Goal: Task Accomplishment & Management: Manage account settings

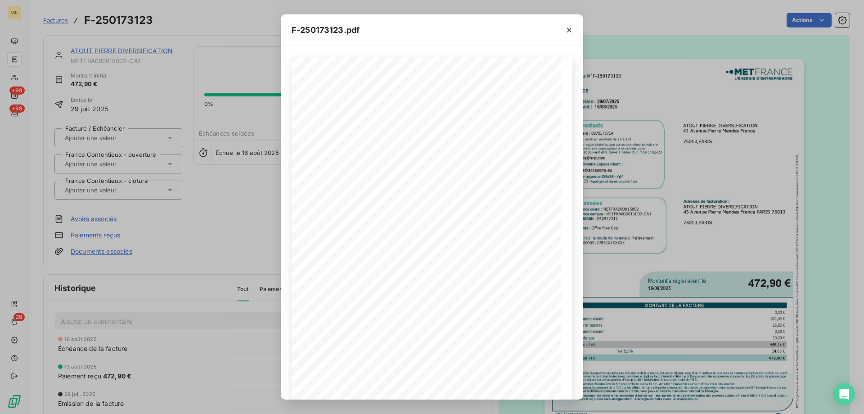
click at [570, 28] on icon "button" at bounding box center [569, 30] width 9 height 9
click at [113, 47] on div "F-250173123.pdf Facture Gaz N° F-250173123 MET Energie France [STREET_ADDRESS] …" at bounding box center [432, 207] width 864 height 414
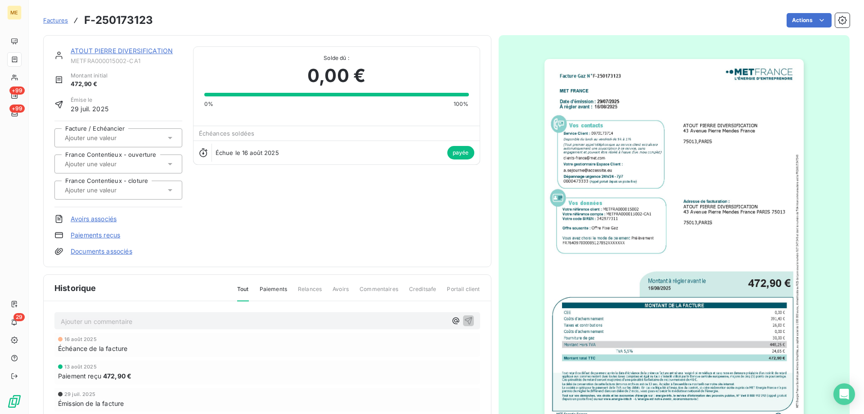
click at [570, 30] on div at bounding box center [562, 39] width 27 height 30
click at [114, 53] on link "ATOUT PIERRE DIVERSIFICATION" at bounding box center [122, 51] width 102 height 8
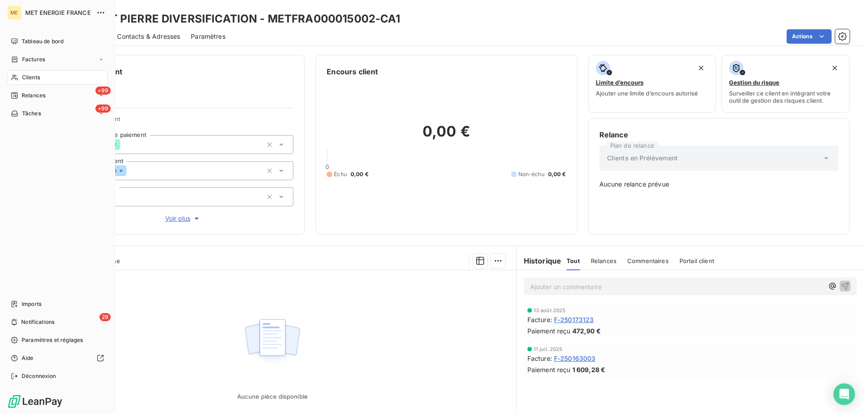
click at [19, 75] on div "Clients" at bounding box center [57, 77] width 100 height 14
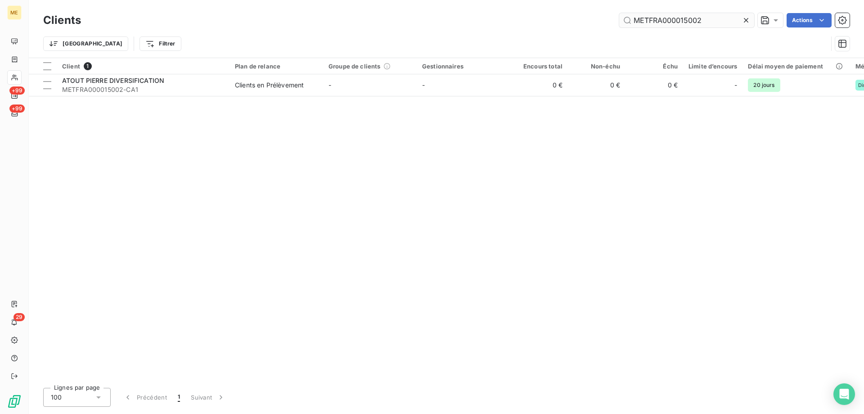
click at [702, 21] on input "METFRA000015002" at bounding box center [686, 20] width 135 height 14
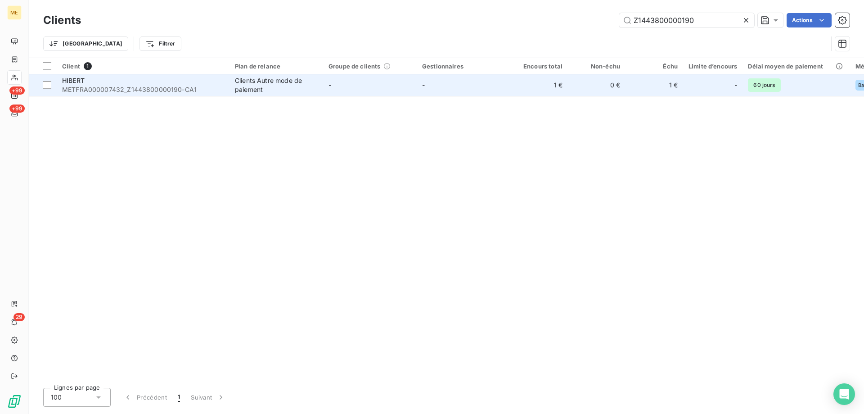
type input "Z1443800000190"
click at [164, 75] on td "HIBERT METFRA000007432_Z1443800000190-CA1" at bounding box center [143, 85] width 173 height 22
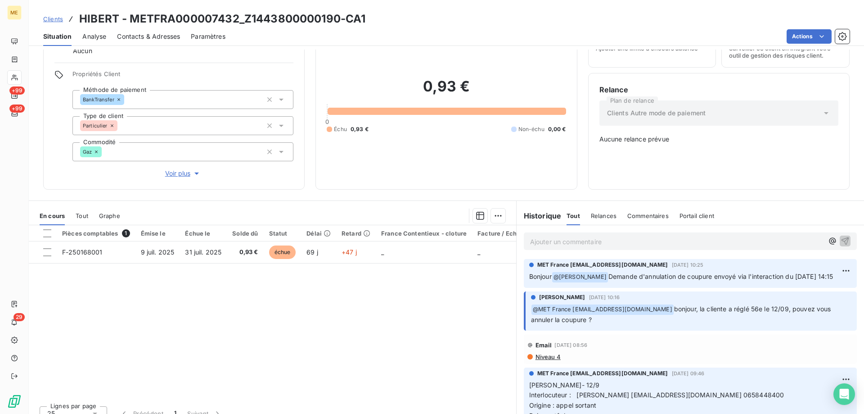
scroll to position [90, 0]
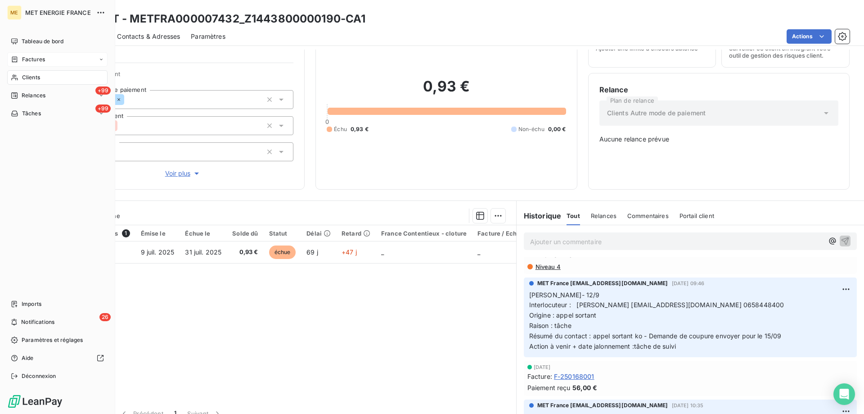
click at [31, 60] on span "Factures" at bounding box center [33, 59] width 23 height 8
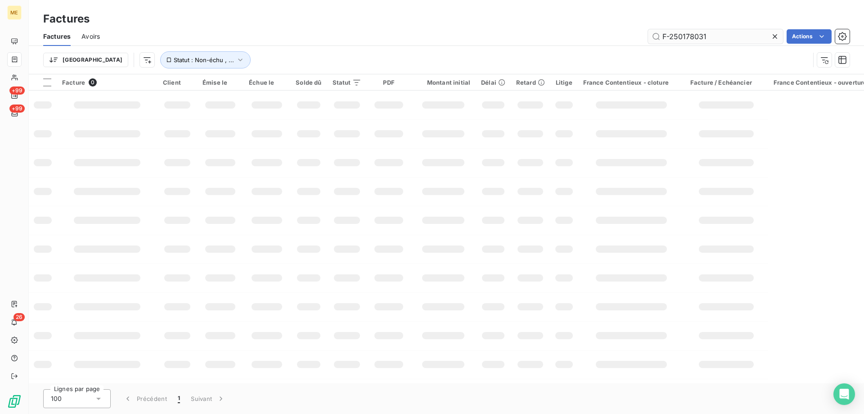
click at [673, 31] on input "F-250178031" at bounding box center [715, 36] width 135 height 14
type input "F-250174185"
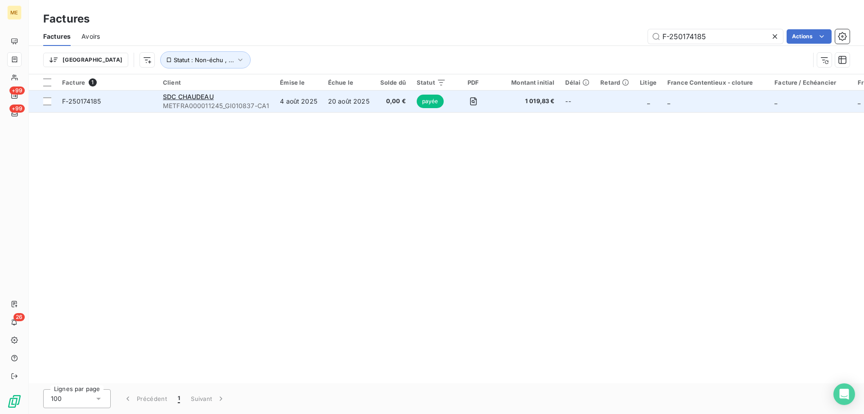
click at [136, 99] on span "F-250174185" at bounding box center [107, 101] width 90 height 9
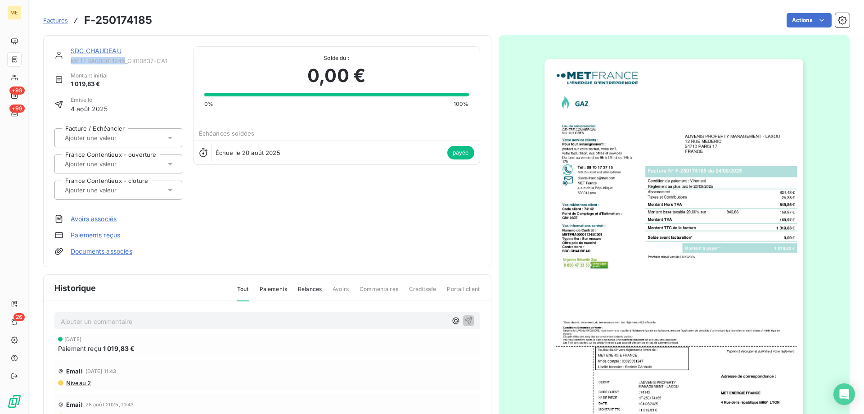
copy span "METFRA000011245"
drag, startPoint x: 126, startPoint y: 62, endPoint x: 72, endPoint y: 63, distance: 54.0
click at [72, 63] on span "METFRA000011245_GI010837-CA1" at bounding box center [127, 60] width 112 height 7
click at [92, 52] on link "SDC CHAUDEAU" at bounding box center [96, 51] width 51 height 8
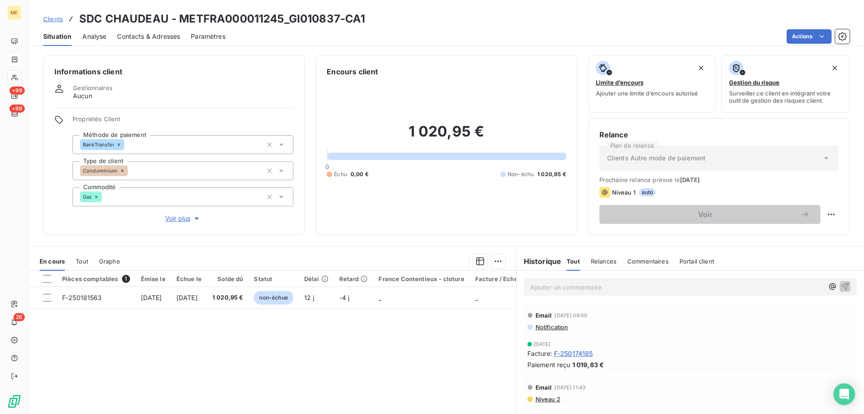
click at [164, 36] on span "Contacts & Adresses" at bounding box center [148, 36] width 63 height 9
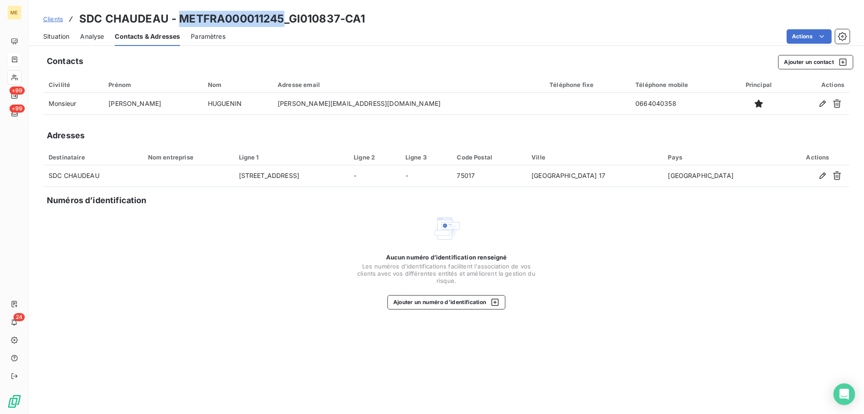
copy h3 "METFRA000011245"
drag, startPoint x: 178, startPoint y: 14, endPoint x: 284, endPoint y: 16, distance: 105.8
click at [281, 17] on h3 "SDC CHAUDEAU - METFRA000011245_GI010837-CA1" at bounding box center [222, 19] width 286 height 16
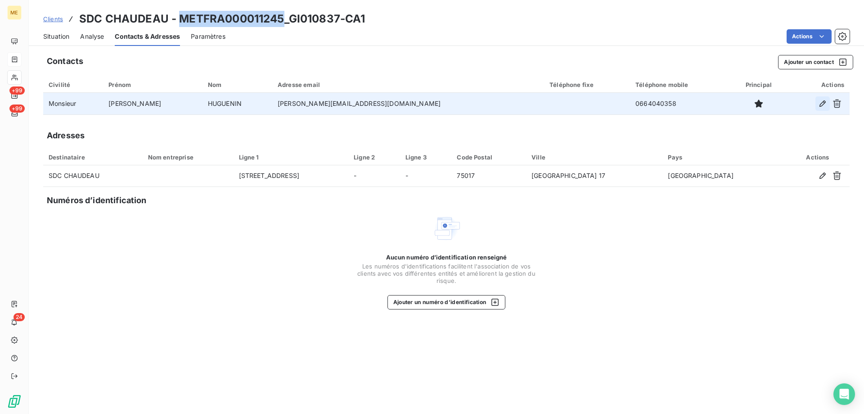
click at [824, 103] on icon "button" at bounding box center [823, 103] width 6 height 6
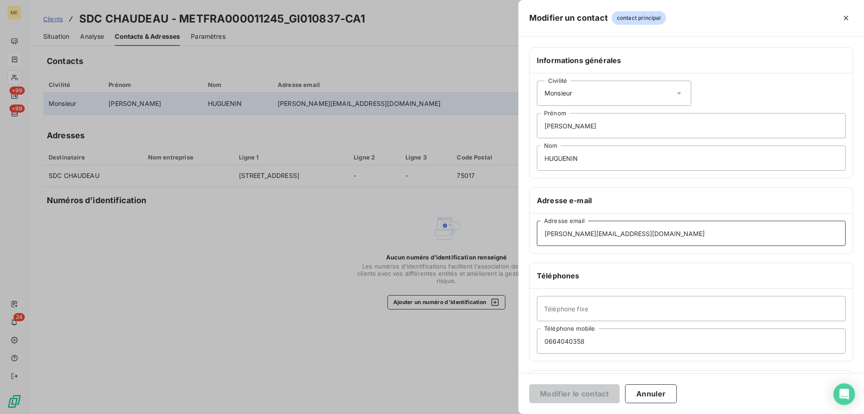
click at [595, 239] on input "[PERSON_NAME][EMAIL_ADDRESS][DOMAIN_NAME]" at bounding box center [691, 233] width 309 height 25
click at [594, 238] on input "[PERSON_NAME][EMAIL_ADDRESS][DOMAIN_NAME]" at bounding box center [691, 233] width 309 height 25
paste input "[PERSON_NAME].blanchet"
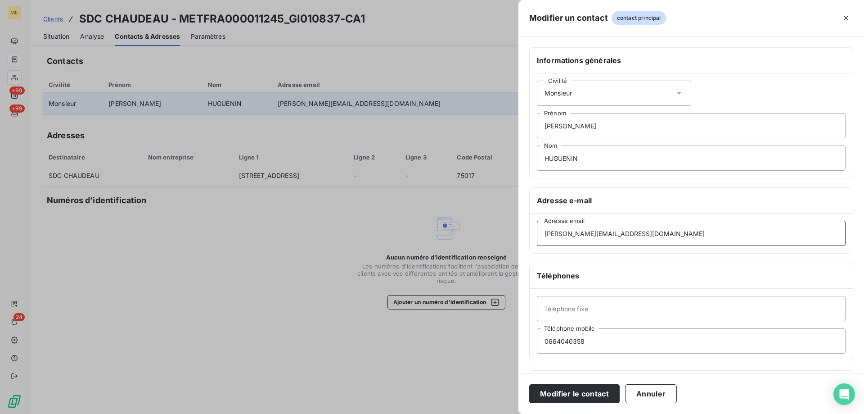
type input "[PERSON_NAME][EMAIL_ADDRESS][DOMAIN_NAME]"
click at [579, 130] on input "[PERSON_NAME]" at bounding box center [691, 125] width 309 height 25
paste input "[PERSON_NAME]"
click at [579, 128] on input "[PERSON_NAME]" at bounding box center [691, 125] width 309 height 25
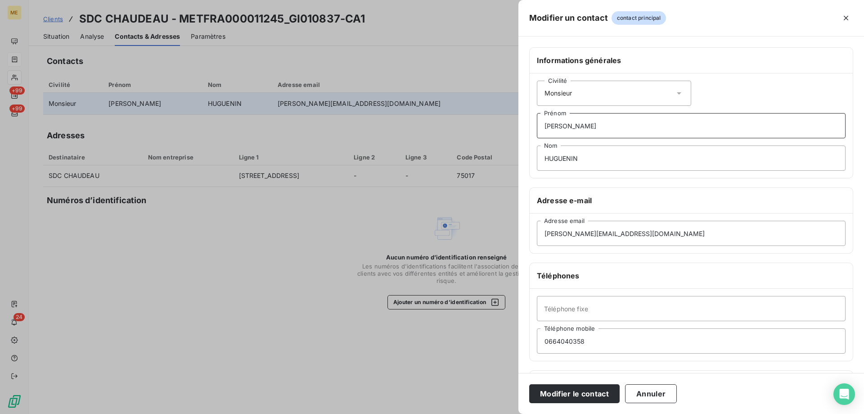
click at [579, 128] on input "[PERSON_NAME]" at bounding box center [691, 125] width 309 height 25
type input "[PERSON_NAME]"
click at [574, 158] on input "HUGUENIN" at bounding box center [691, 157] width 309 height 25
click at [577, 156] on input "HUGUENIN" at bounding box center [691, 157] width 309 height 25
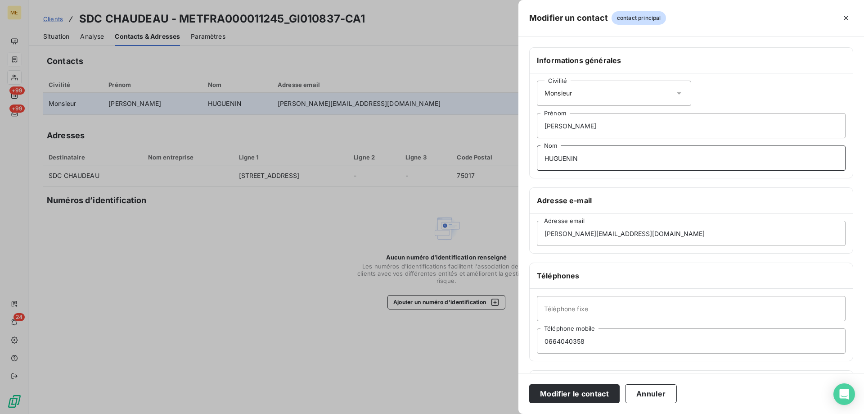
click at [577, 156] on input "HUGUENIN" at bounding box center [691, 157] width 309 height 25
paste input "BLANCHET"
type input "BLANCHET"
click at [575, 343] on input "0664040358" at bounding box center [691, 340] width 309 height 25
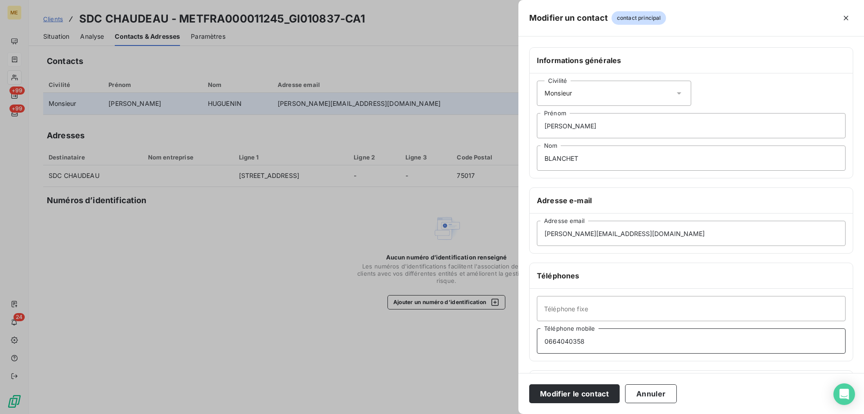
click at [575, 343] on input "0664040358" at bounding box center [691, 340] width 309 height 25
paste input "658066677"
click at [542, 340] on input "658066677" at bounding box center [691, 340] width 309 height 25
type input "0658066677"
click at [591, 399] on button "Modifier le contact" at bounding box center [574, 393] width 90 height 19
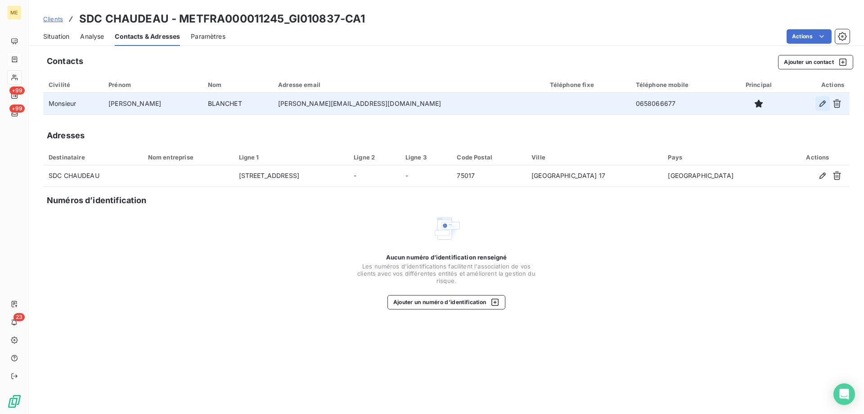
click at [820, 100] on icon "button" at bounding box center [822, 103] width 9 height 9
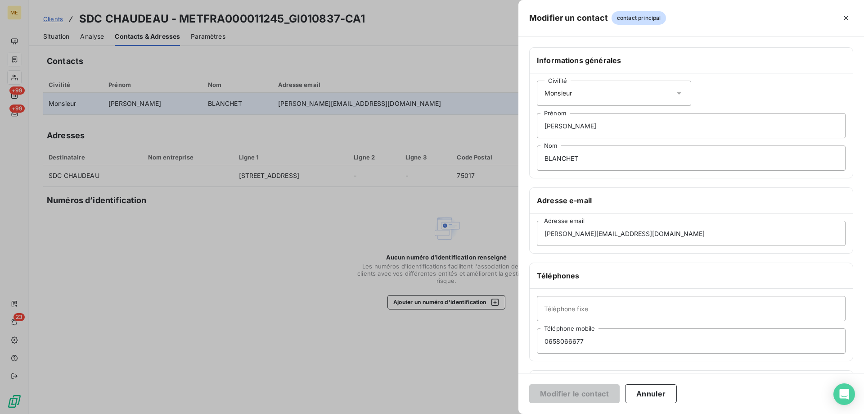
click at [605, 96] on div "Civilité Monsieur" at bounding box center [614, 93] width 154 height 25
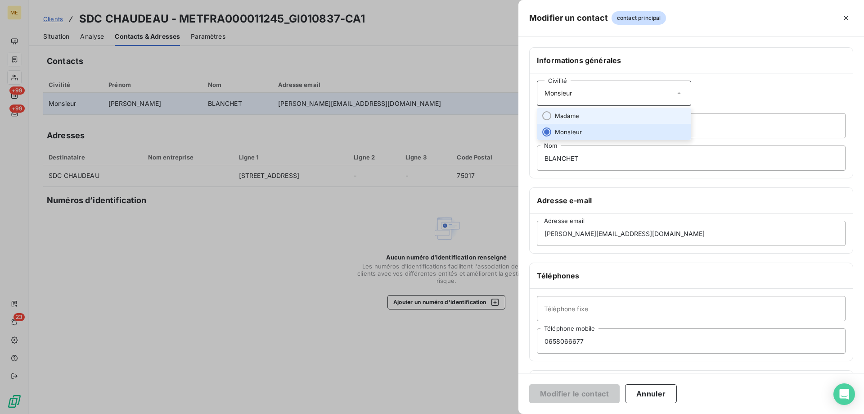
click at [583, 118] on li "Madame" at bounding box center [614, 116] width 154 height 16
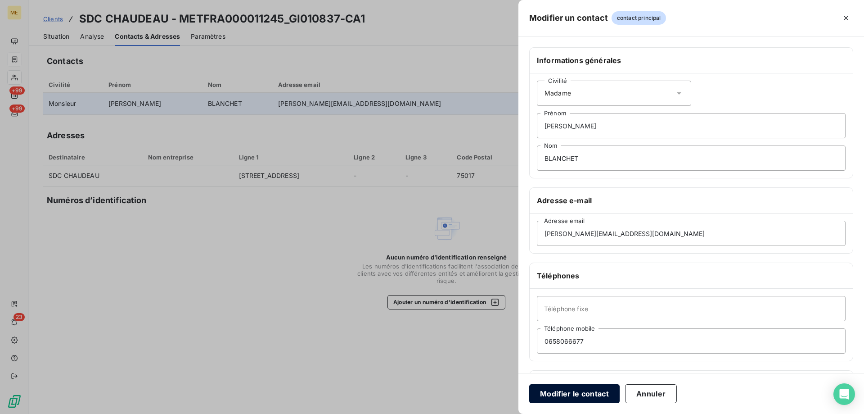
click at [578, 390] on button "Modifier le contact" at bounding box center [574, 393] width 90 height 19
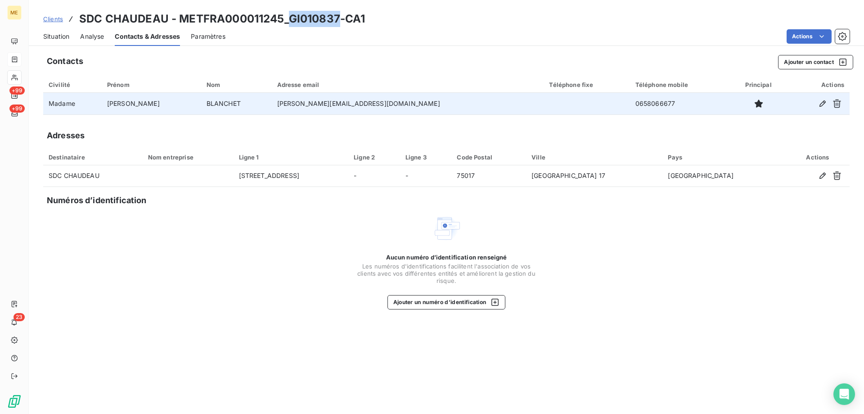
copy h3 "GI010837"
drag, startPoint x: 338, startPoint y: 18, endPoint x: 290, endPoint y: 18, distance: 47.3
click at [290, 18] on h3 "SDC CHAUDEAU - METFRA000011245_GI010837-CA1" at bounding box center [222, 19] width 286 height 16
copy h3 "GI010837"
copy td "[PERSON_NAME][EMAIL_ADDRESS][DOMAIN_NAME]"
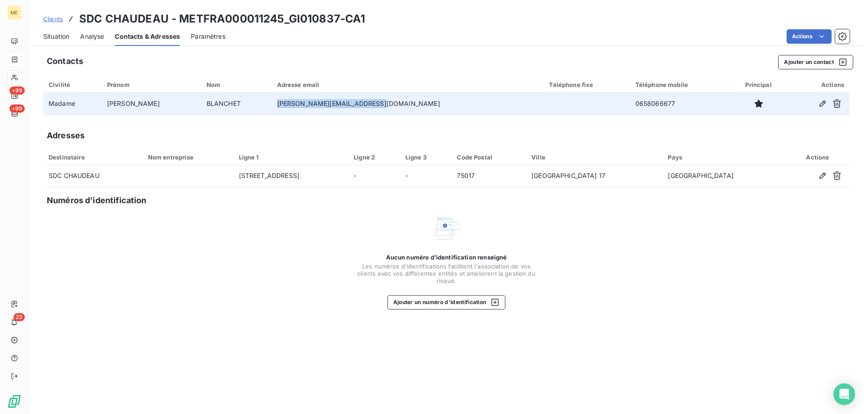
drag, startPoint x: 377, startPoint y: 98, endPoint x: 279, endPoint y: 113, distance: 98.8
click at [276, 113] on td "[PERSON_NAME][EMAIL_ADDRESS][DOMAIN_NAME]" at bounding box center [408, 104] width 272 height 22
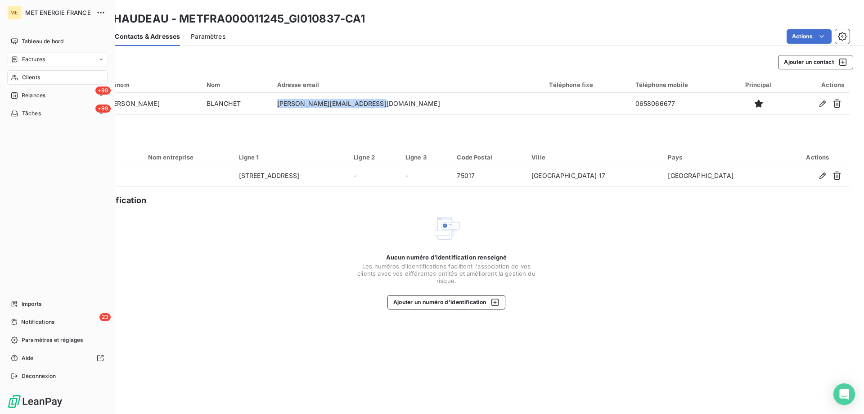
click at [26, 78] on span "Clients" at bounding box center [31, 77] width 18 height 8
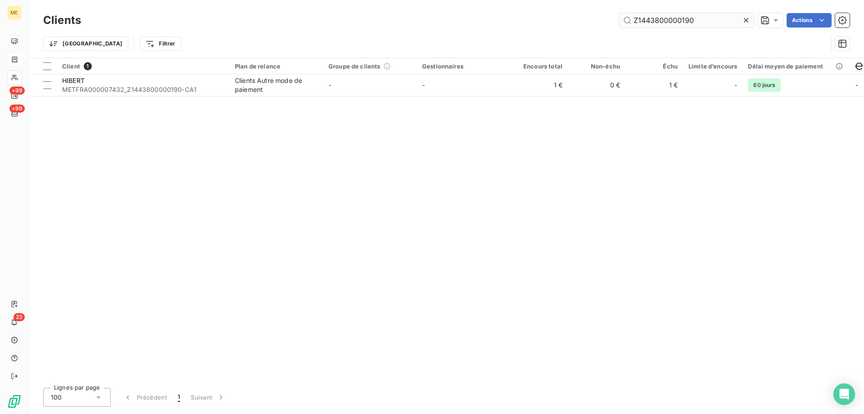
click at [650, 25] on input "Z1443800000190" at bounding box center [686, 20] width 135 height 14
click at [649, 25] on input "Z1443800000190" at bounding box center [686, 20] width 135 height 14
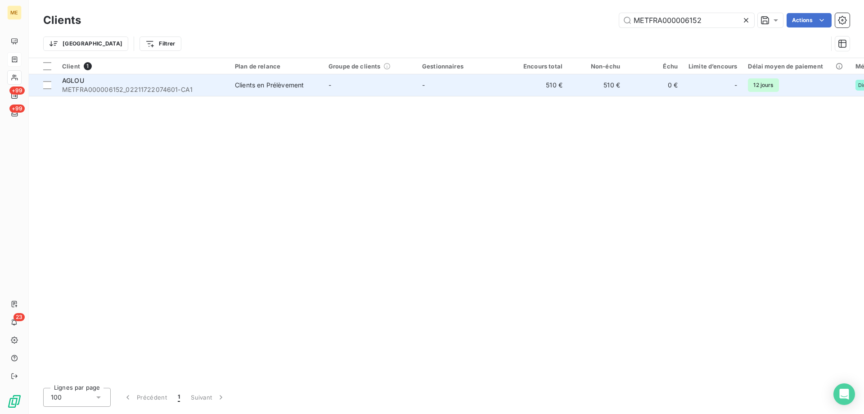
type input "METFRA000006152"
click at [166, 84] on div "AGLOU" at bounding box center [143, 80] width 162 height 9
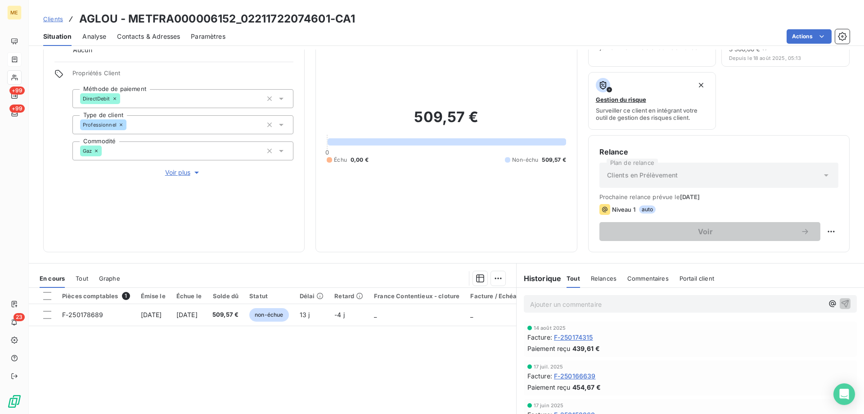
scroll to position [30, 0]
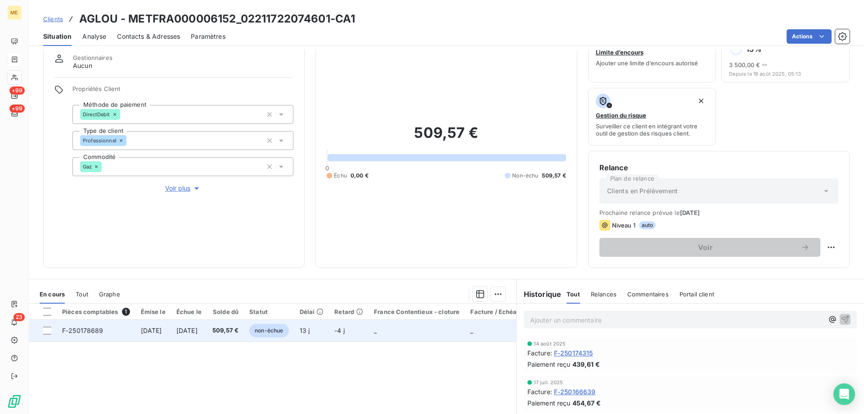
click at [147, 329] on span "[DATE]" at bounding box center [151, 330] width 21 height 8
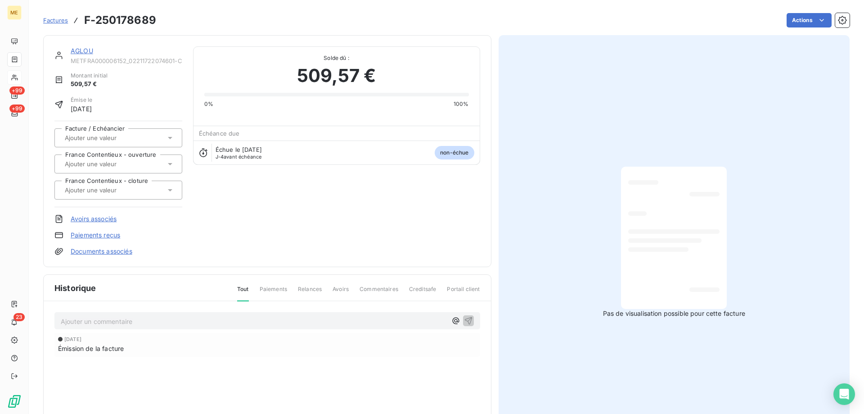
click at [78, 54] on link "AGLOU" at bounding box center [82, 51] width 23 height 8
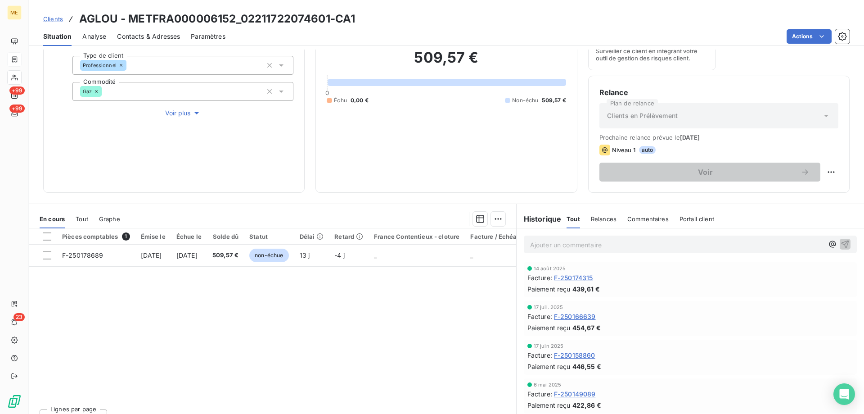
scroll to position [120, 0]
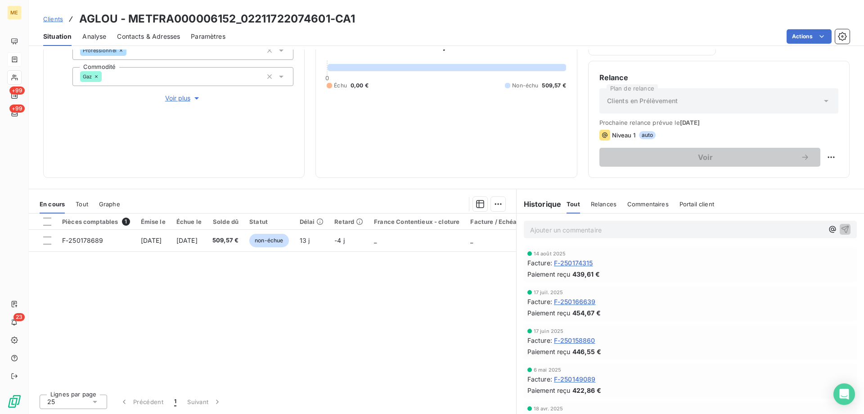
click at [579, 262] on span "F-250174315" at bounding box center [573, 262] width 39 height 9
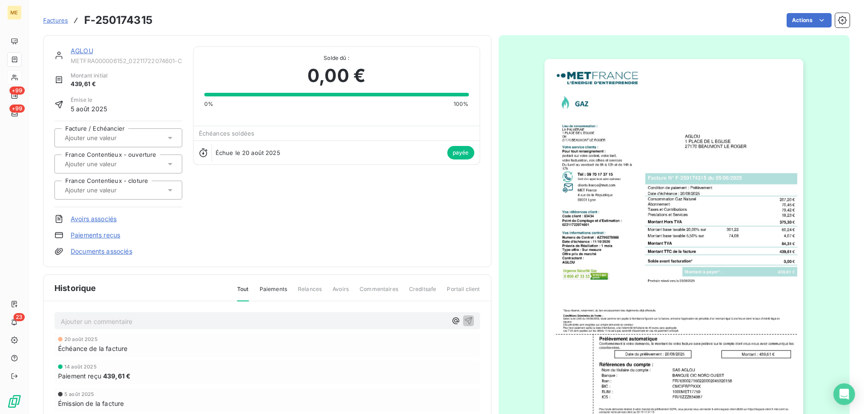
click at [84, 48] on link "AGLOU" at bounding box center [82, 51] width 23 height 8
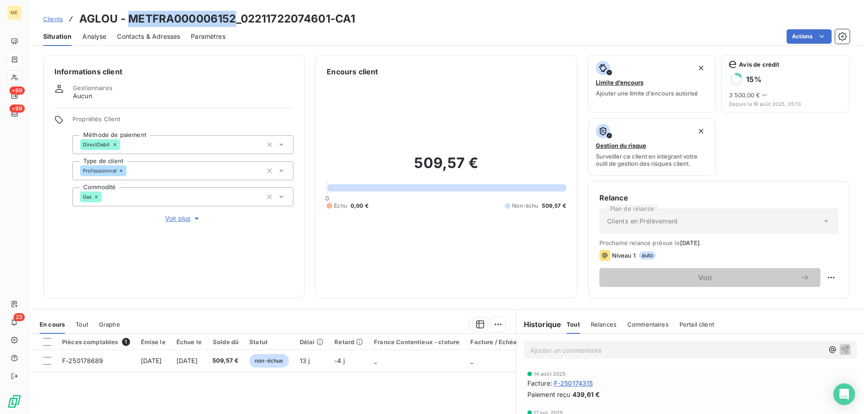
copy h3 "METFRA000006152"
drag, startPoint x: 235, startPoint y: 16, endPoint x: 130, endPoint y: 19, distance: 105.4
click at [130, 19] on h3 "AGLOU - METFRA000006152_02211722074601-CA1" at bounding box center [217, 19] width 276 height 16
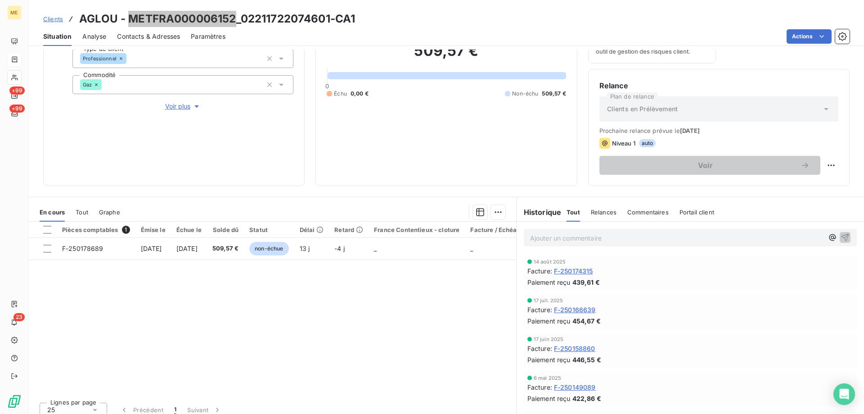
scroll to position [120, 0]
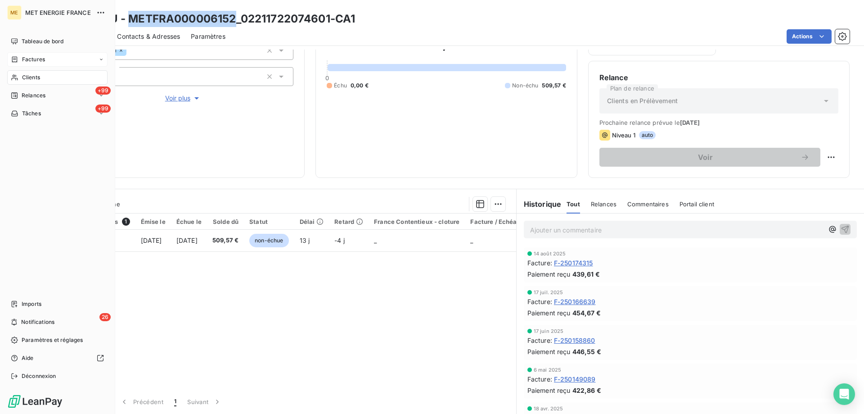
click at [50, 76] on div "Clients" at bounding box center [57, 77] width 100 height 14
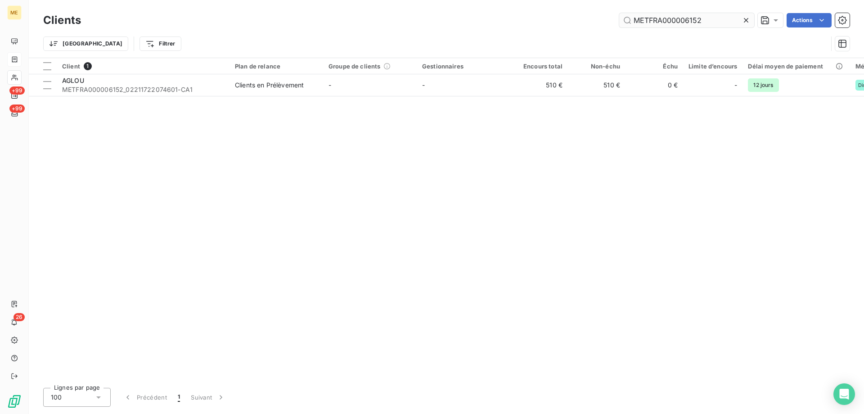
click at [687, 19] on input "METFRA000006152" at bounding box center [686, 20] width 135 height 14
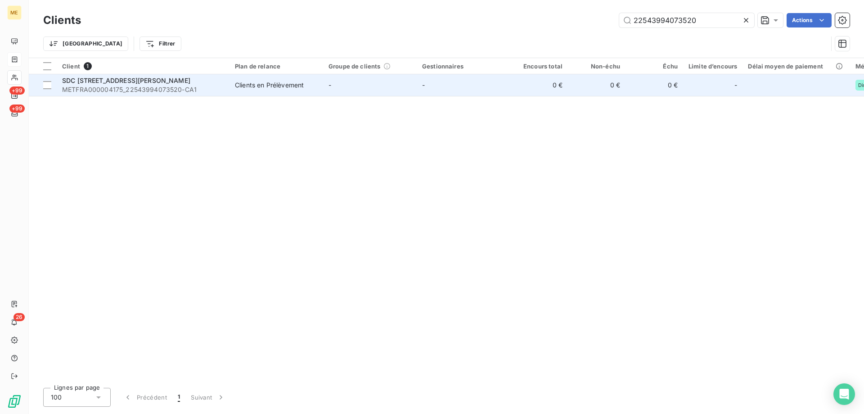
type input "22543994073520"
click at [209, 84] on div "SDC [STREET_ADDRESS][PERSON_NAME]" at bounding box center [143, 80] width 162 height 9
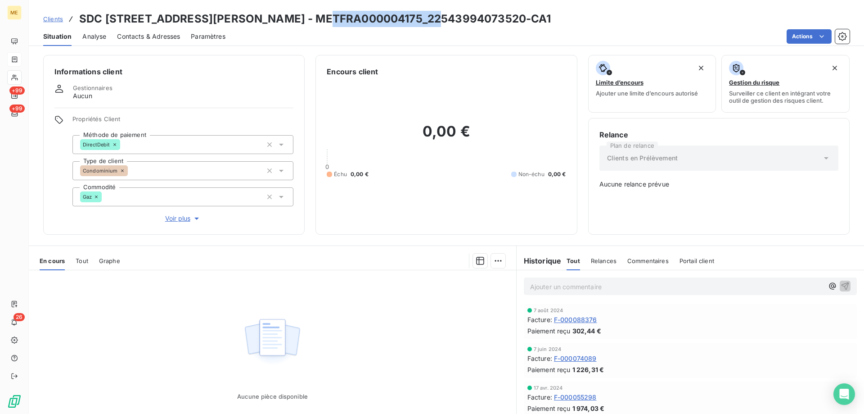
copy h3 "METFRA000004175"
drag, startPoint x: 321, startPoint y: 22, endPoint x: 430, endPoint y: 16, distance: 109.1
click at [430, 16] on h3 "SDC [STREET_ADDRESS][PERSON_NAME] - METFRA000004175_22543994073520-CA1" at bounding box center [315, 19] width 472 height 16
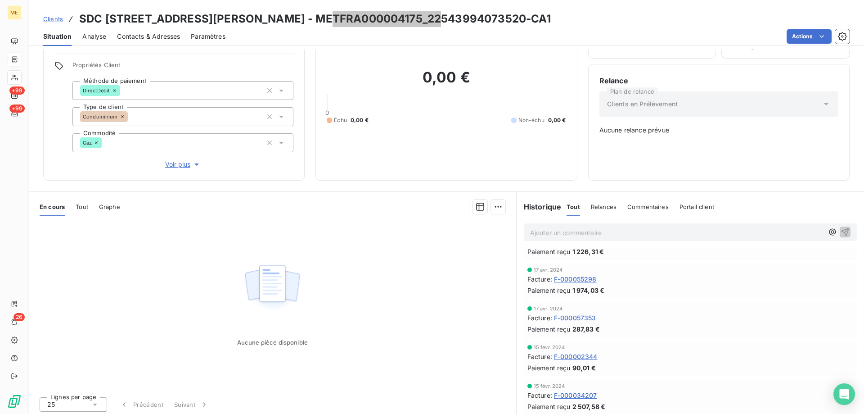
scroll to position [57, 0]
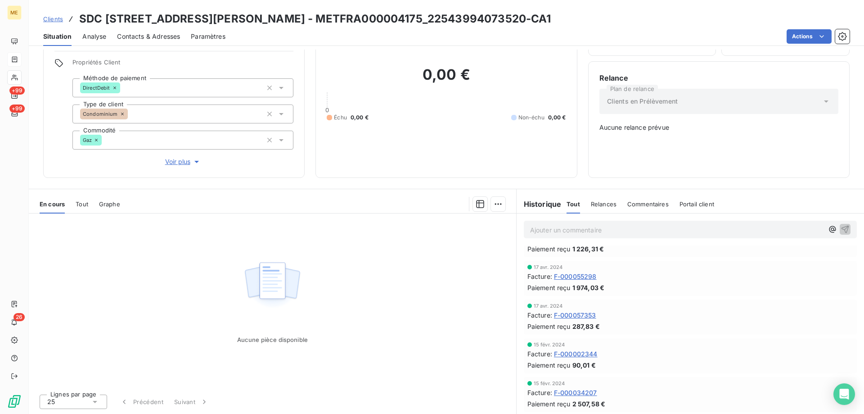
click at [589, 394] on span "F-000034207" at bounding box center [575, 392] width 43 height 9
